Goal: Navigation & Orientation: Find specific page/section

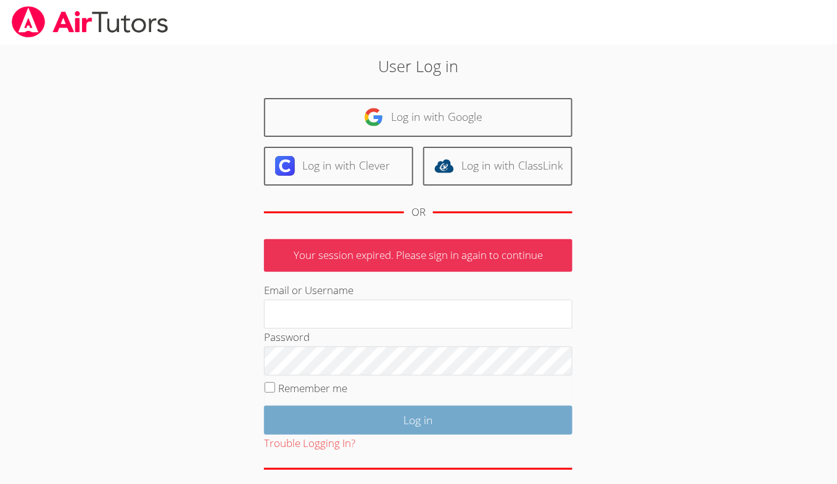
type input "[EMAIL_ADDRESS][DOMAIN_NAME]"
click at [373, 418] on input "Log in" at bounding box center [418, 420] width 308 height 29
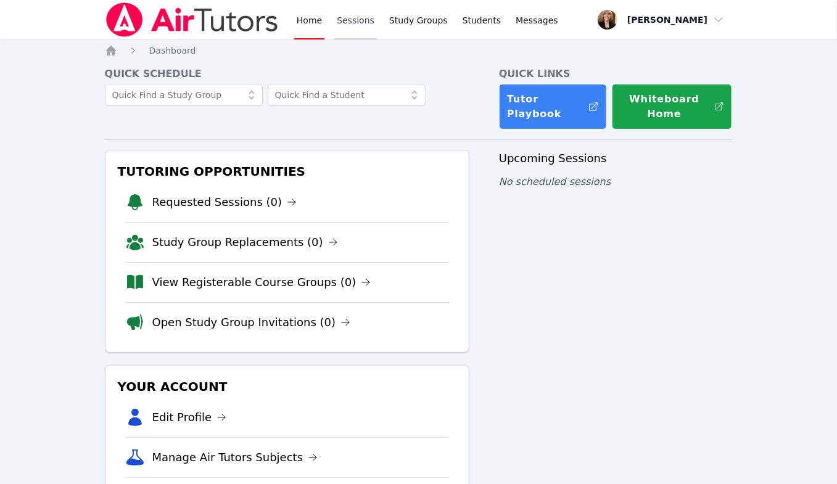
click at [362, 20] on link "Sessions" at bounding box center [355, 19] width 43 height 39
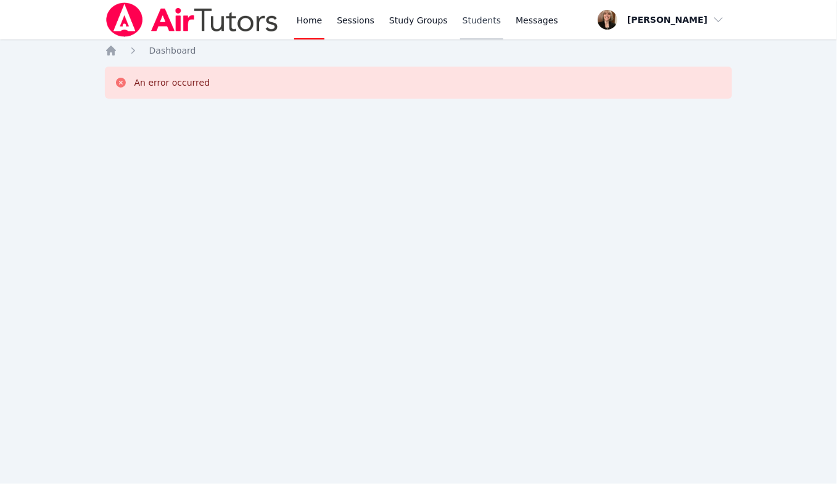
click at [479, 21] on link "Students" at bounding box center [481, 19] width 43 height 39
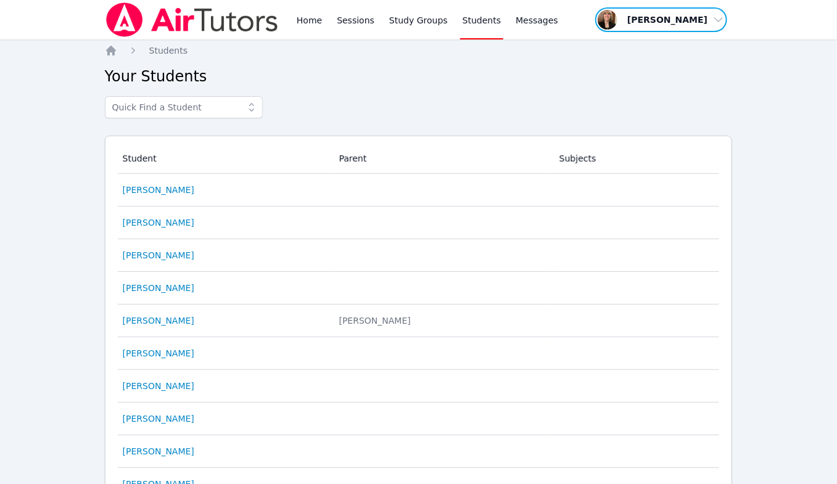
click at [688, 22] on span "button" at bounding box center [661, 19] width 134 height 27
click at [537, 23] on span "Messages" at bounding box center [537, 20] width 43 height 12
